Goal: Task Accomplishment & Management: Manage account settings

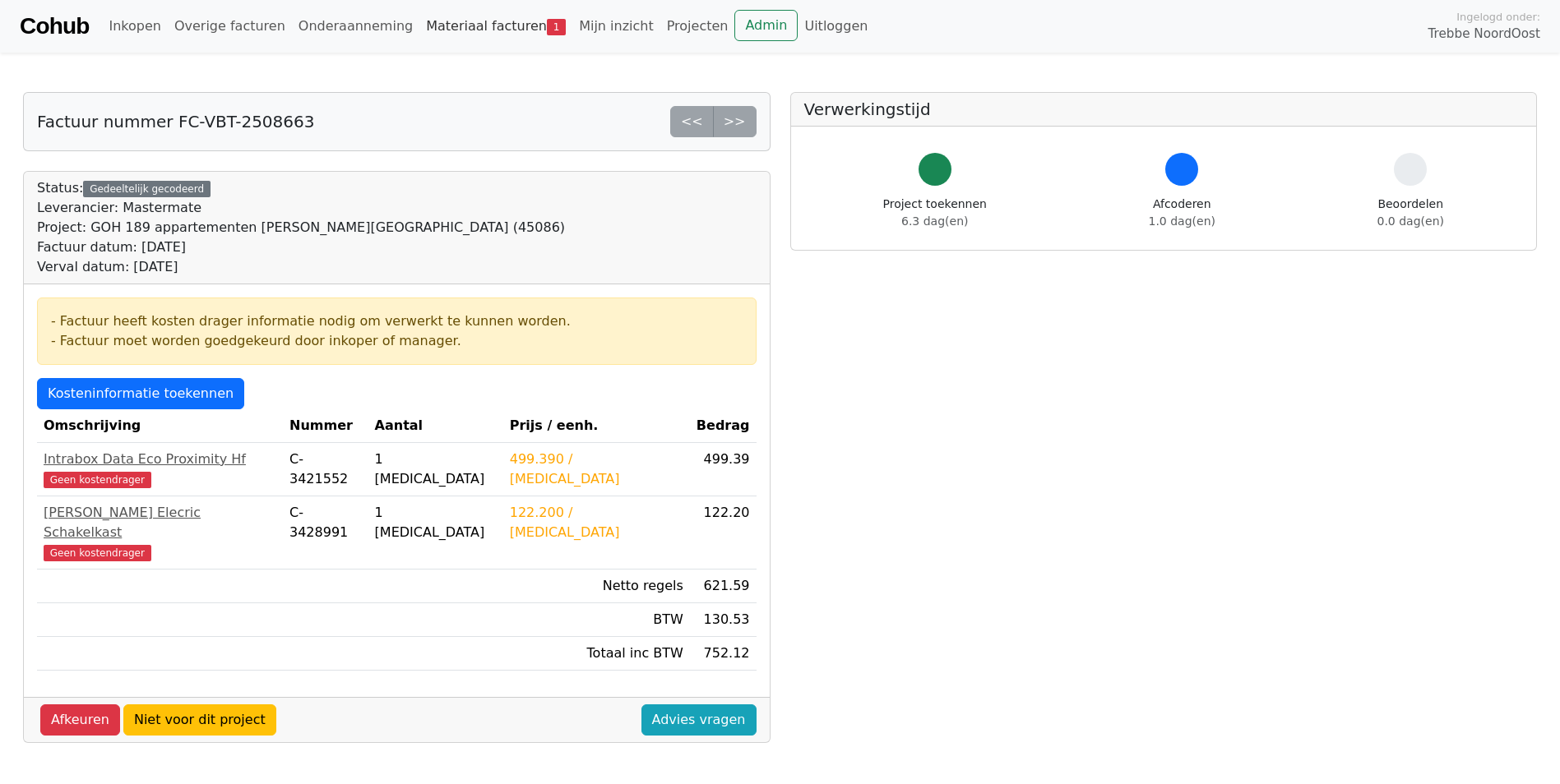
click at [420, 33] on link "Materiaal facturen 1" at bounding box center [496, 27] width 153 height 33
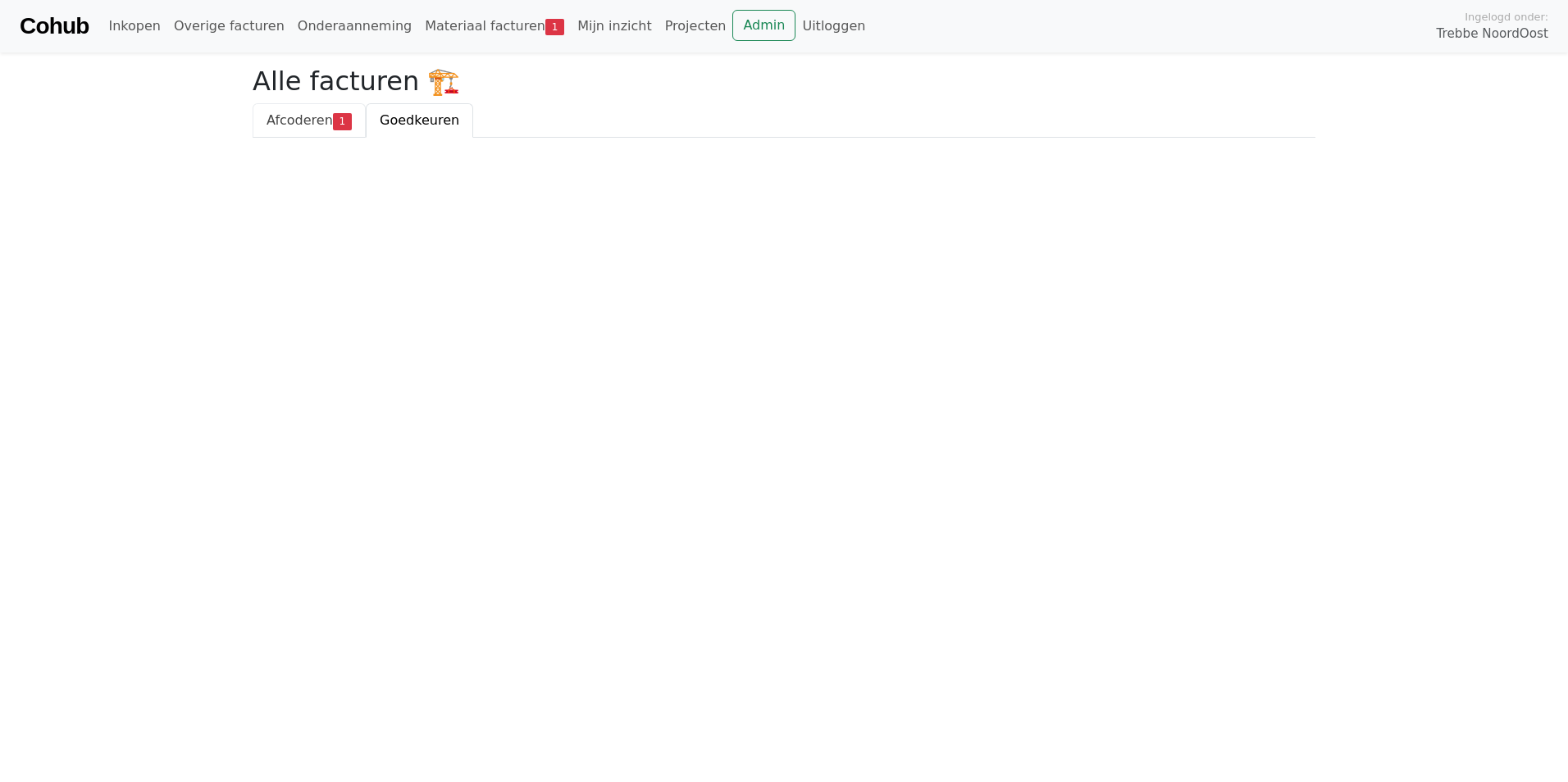
click at [279, 128] on span "Afcoderen" at bounding box center [300, 120] width 67 height 15
